Goal: Obtain resource: Download file/media

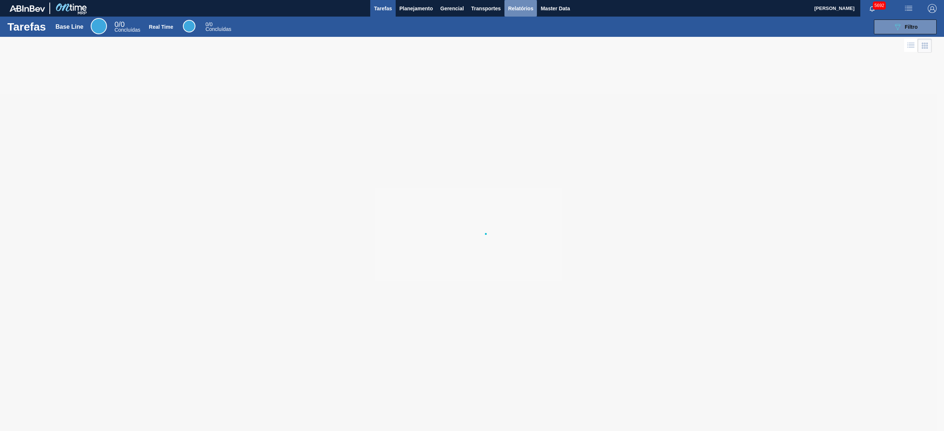
click at [526, 5] on span "Relatórios" at bounding box center [520, 8] width 25 height 9
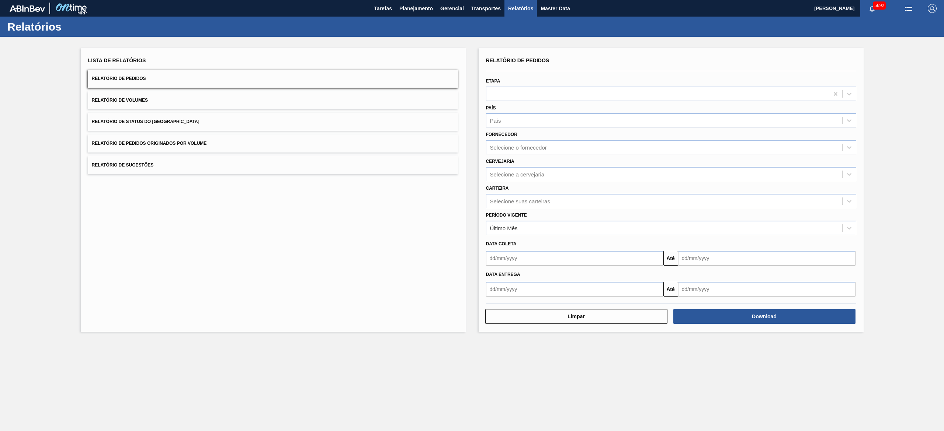
click at [213, 140] on button "Relatório de Pedidos Originados por Volume" at bounding box center [273, 144] width 370 height 18
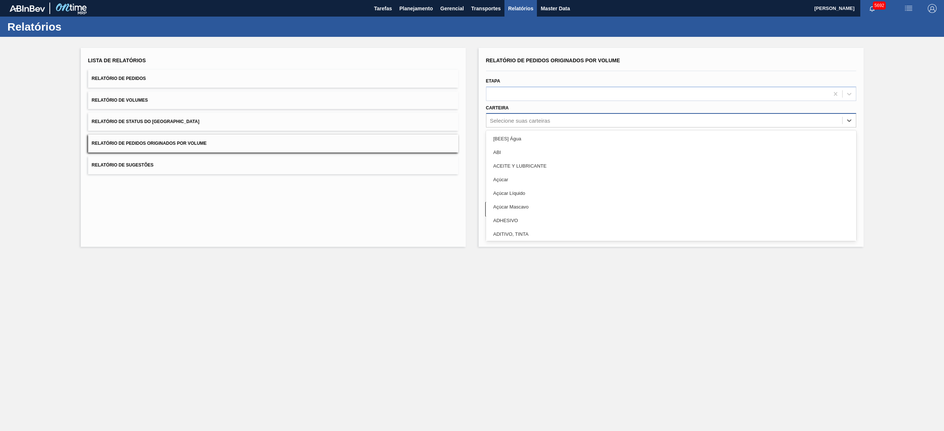
click at [536, 119] on div "Selecione suas carteiras" at bounding box center [520, 121] width 60 height 6
type input "lata"
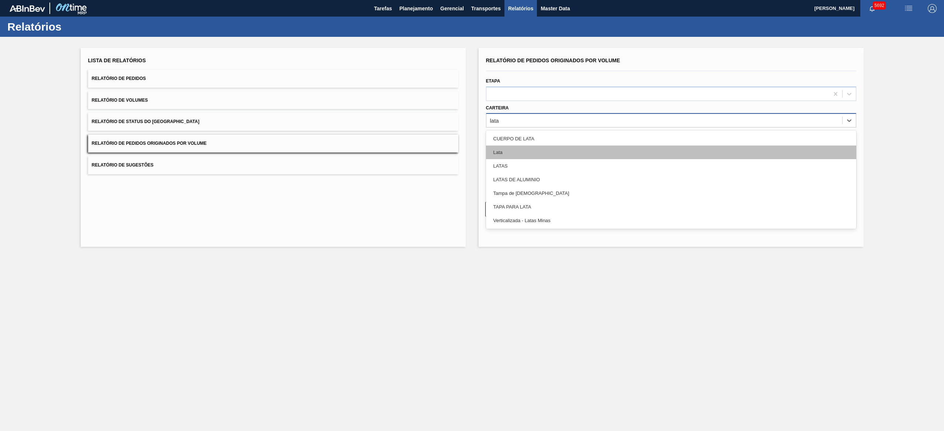
click at [521, 153] on div "Lata" at bounding box center [671, 153] width 370 height 14
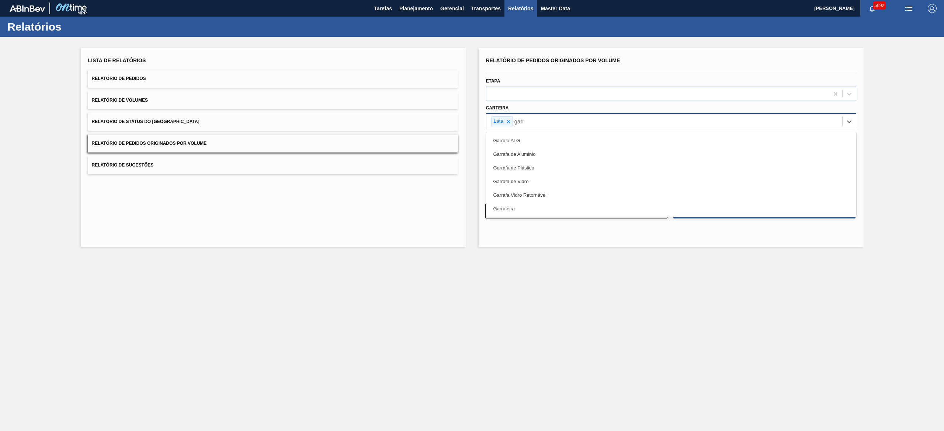
type input "garra"
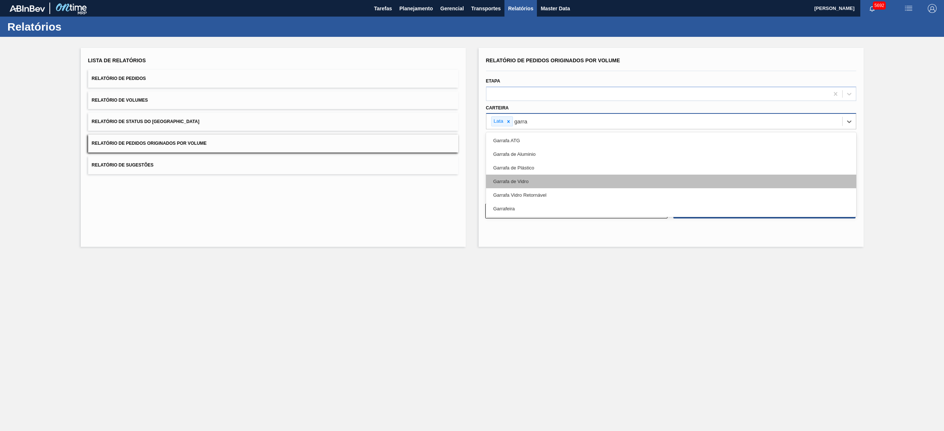
click at [525, 178] on div "Garrafa de Vidro" at bounding box center [671, 182] width 370 height 14
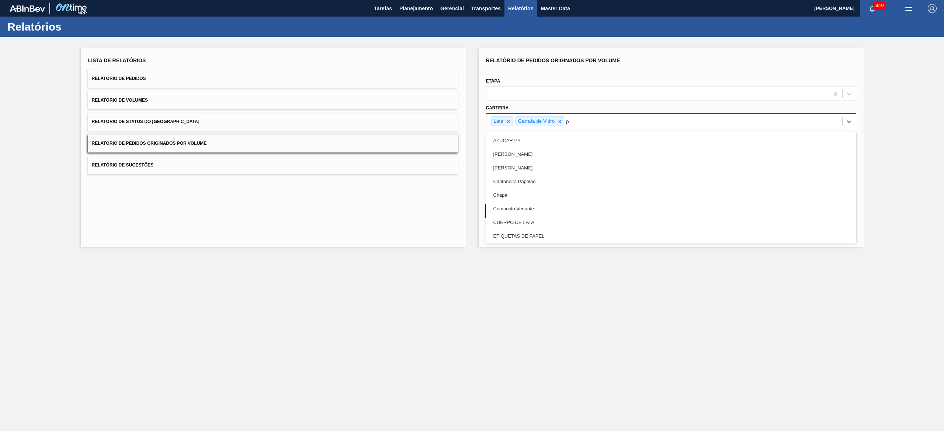
type input "pre"
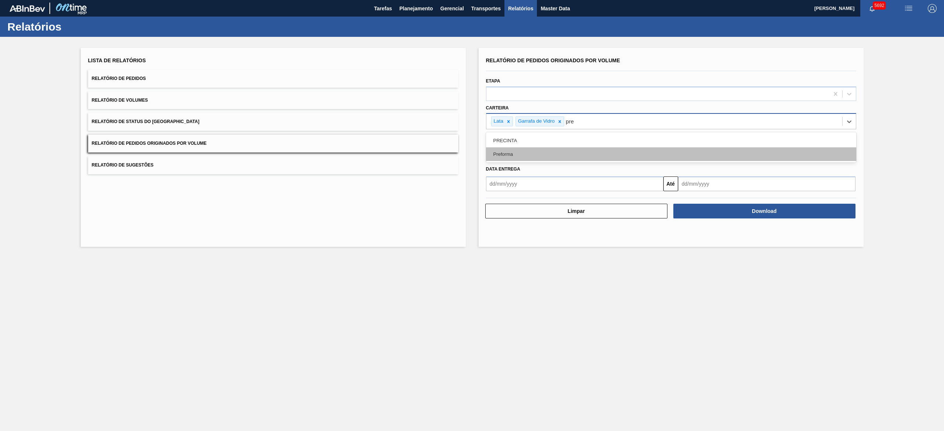
click at [524, 151] on div "Preforma" at bounding box center [671, 154] width 370 height 14
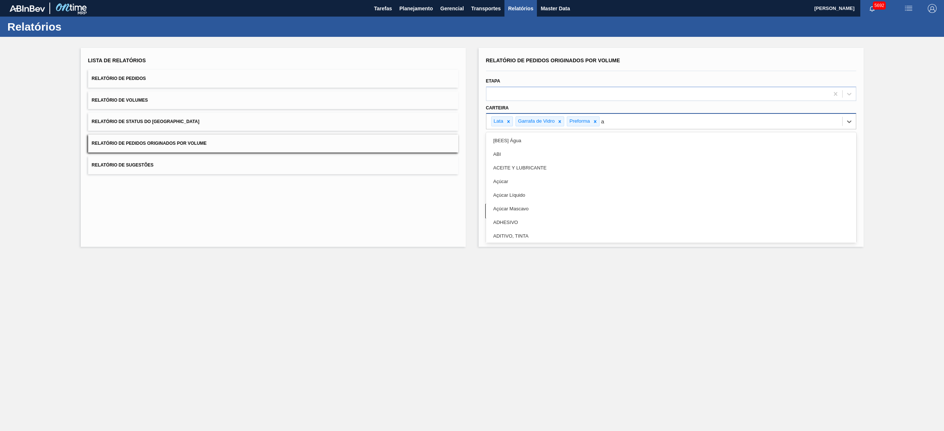
type input "aç"
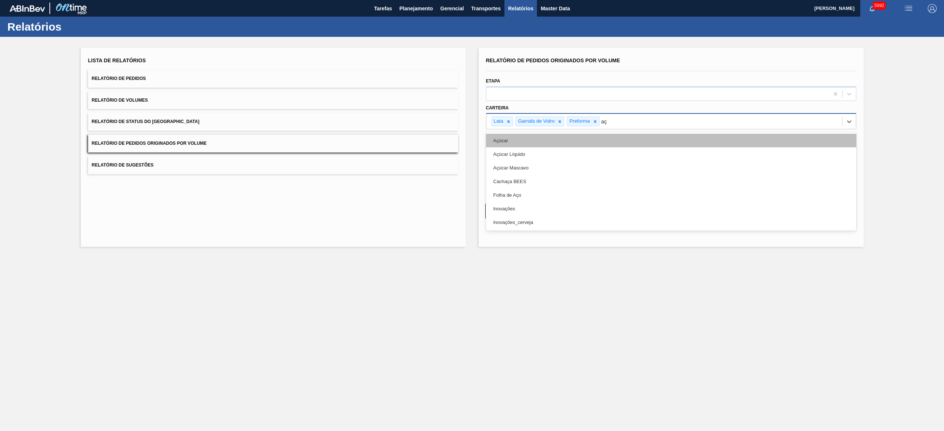
click at [523, 139] on div "Açúcar" at bounding box center [671, 141] width 370 height 14
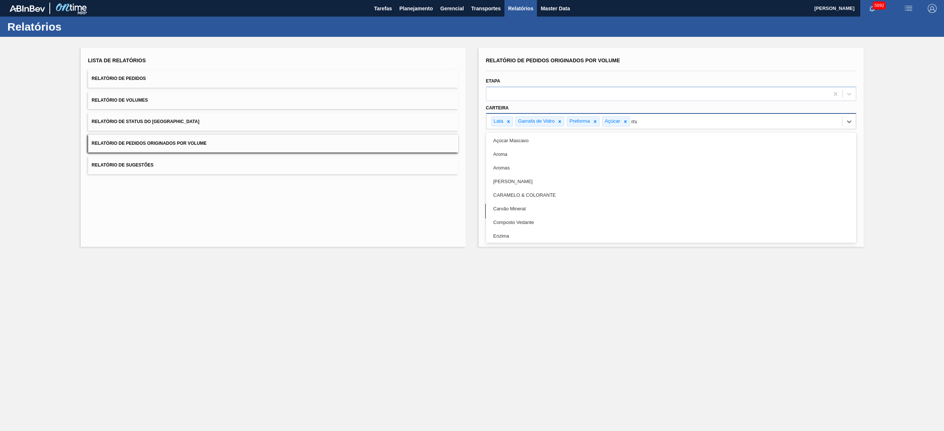
type input "mal"
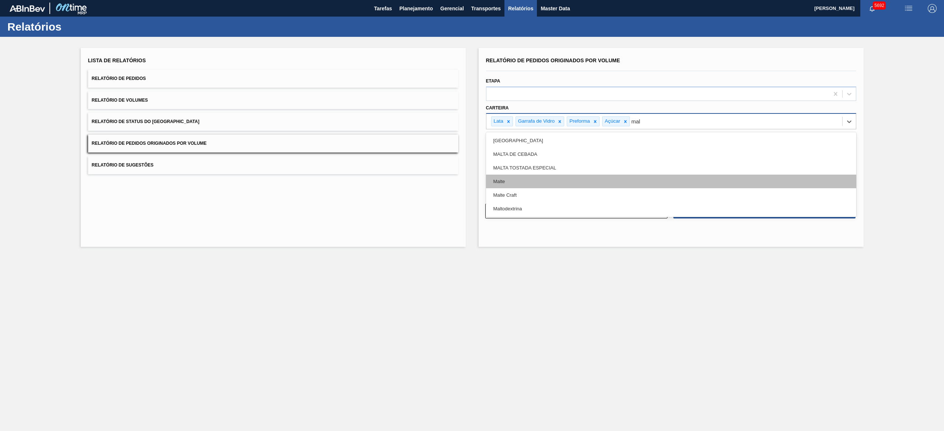
click at [522, 178] on div "Malte" at bounding box center [671, 182] width 370 height 14
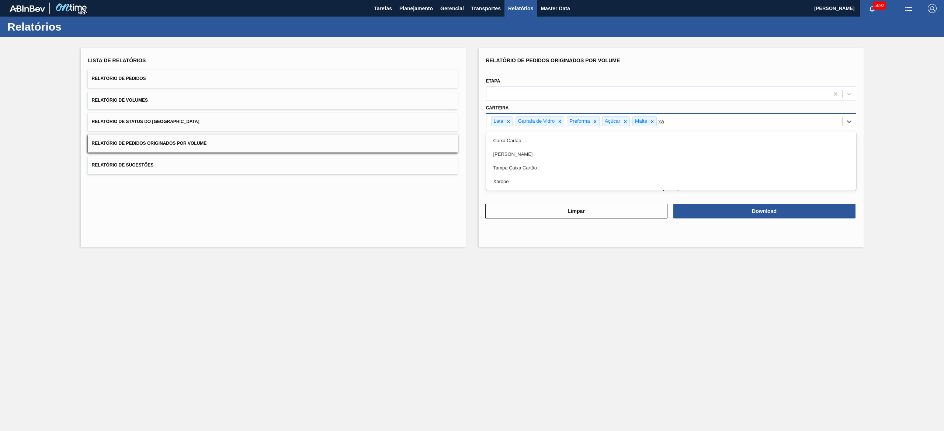
type input "xar"
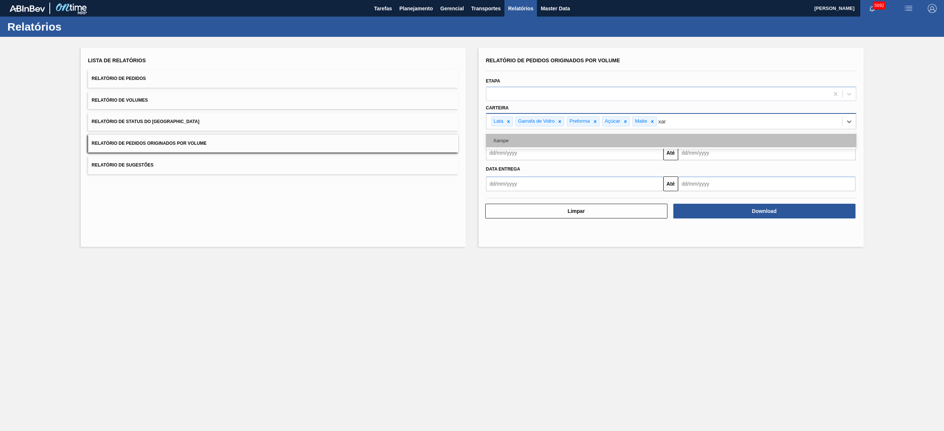
click at [533, 144] on div "Xarope" at bounding box center [671, 141] width 370 height 14
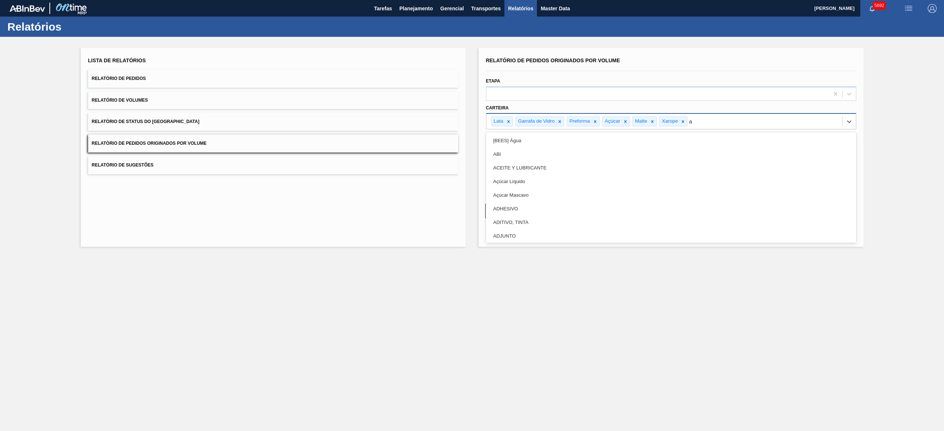
type input "ad"
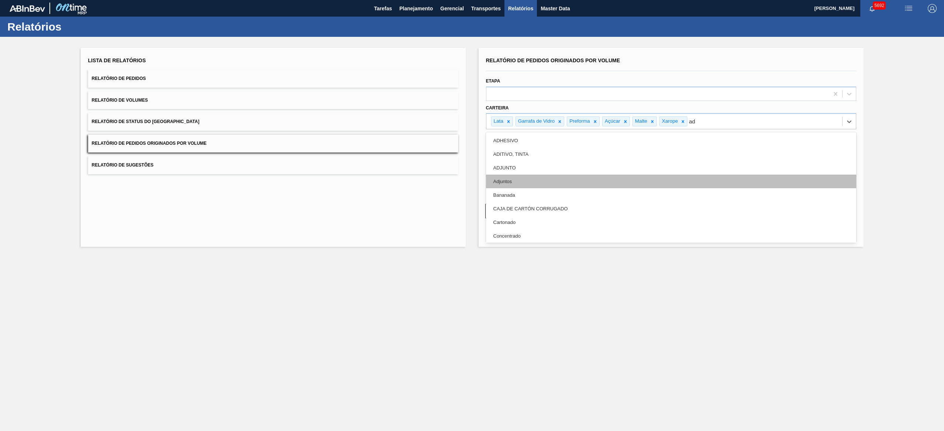
click at [521, 181] on div "Adjuntos" at bounding box center [671, 182] width 370 height 14
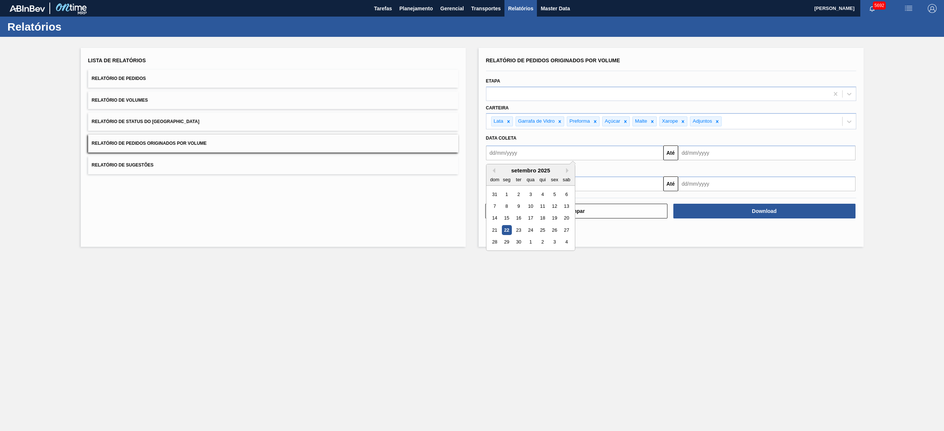
click at [611, 156] on input "text" at bounding box center [574, 153] width 177 height 15
click at [494, 172] on button "Previous Month" at bounding box center [492, 170] width 5 height 5
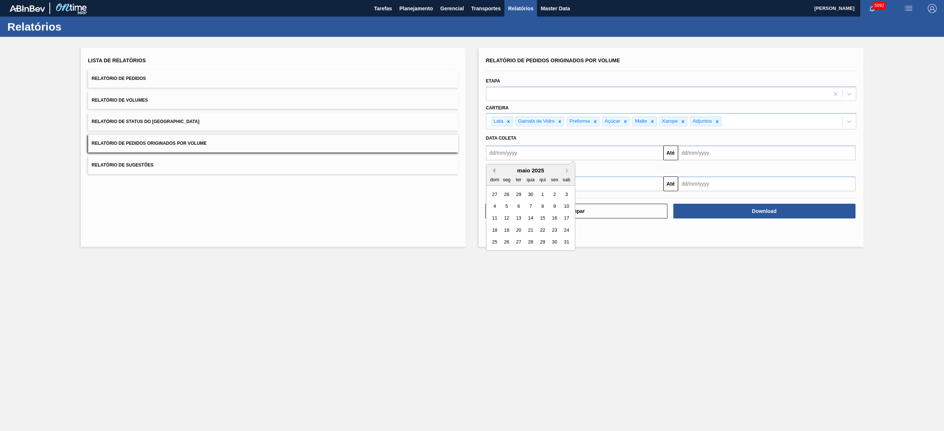
click at [494, 172] on button "Previous Month" at bounding box center [492, 170] width 5 height 5
click at [531, 192] on div "1" at bounding box center [530, 194] width 10 height 10
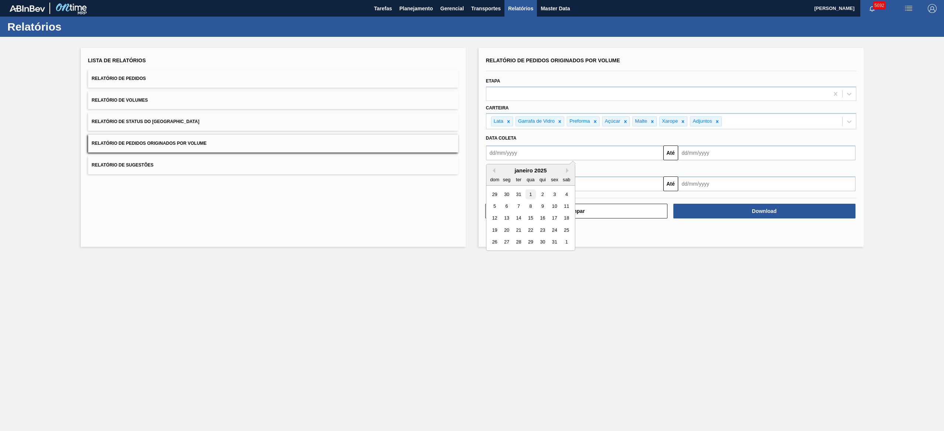
type input "[DATE]"
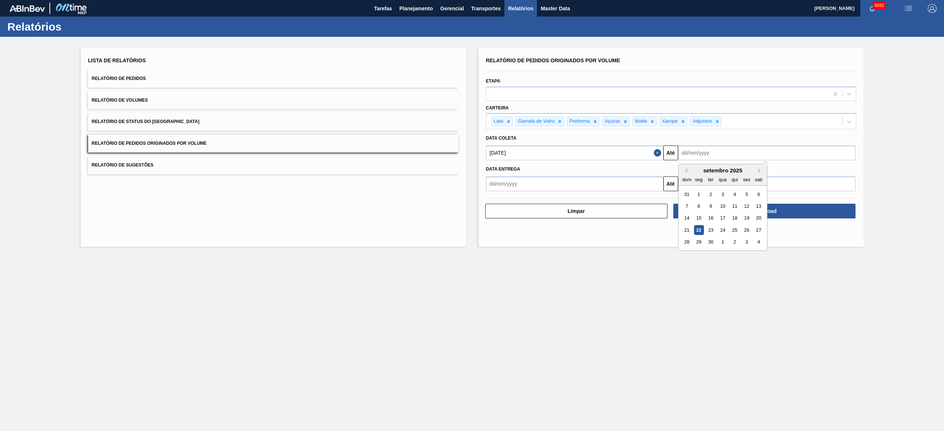
click at [739, 153] on input "text" at bounding box center [766, 153] width 177 height 15
click at [708, 241] on div "30" at bounding box center [710, 242] width 10 height 10
type input "[DATE]"
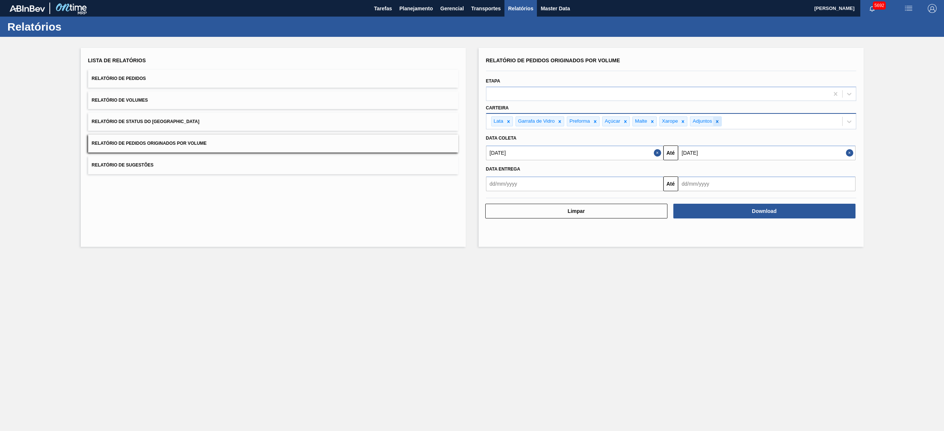
click at [719, 122] on icon at bounding box center [716, 121] width 5 height 5
click at [742, 213] on button "Download" at bounding box center [764, 211] width 182 height 15
